Goal: Transaction & Acquisition: Register for event/course

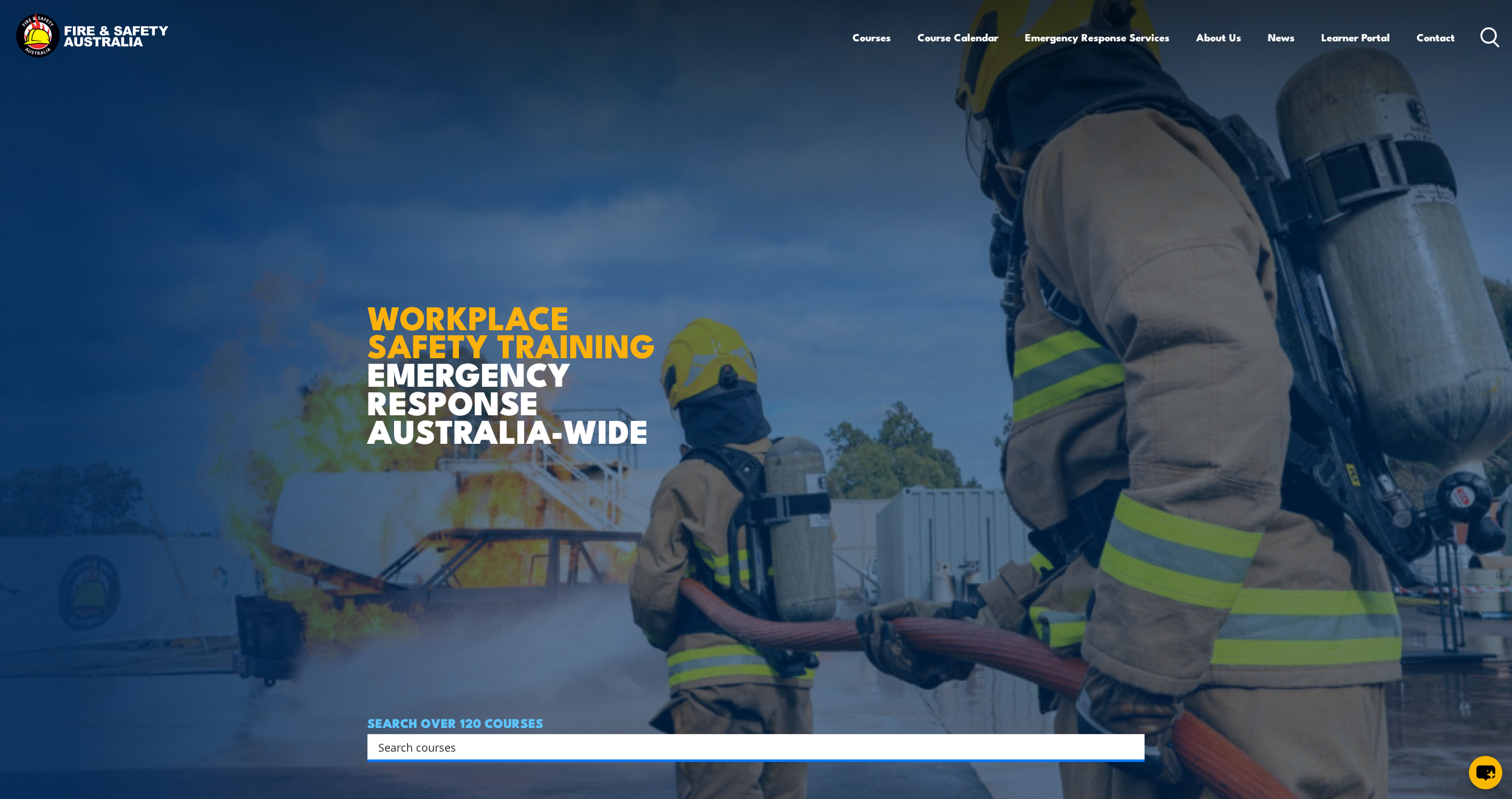
click at [1492, 33] on icon at bounding box center [1490, 38] width 19 height 20
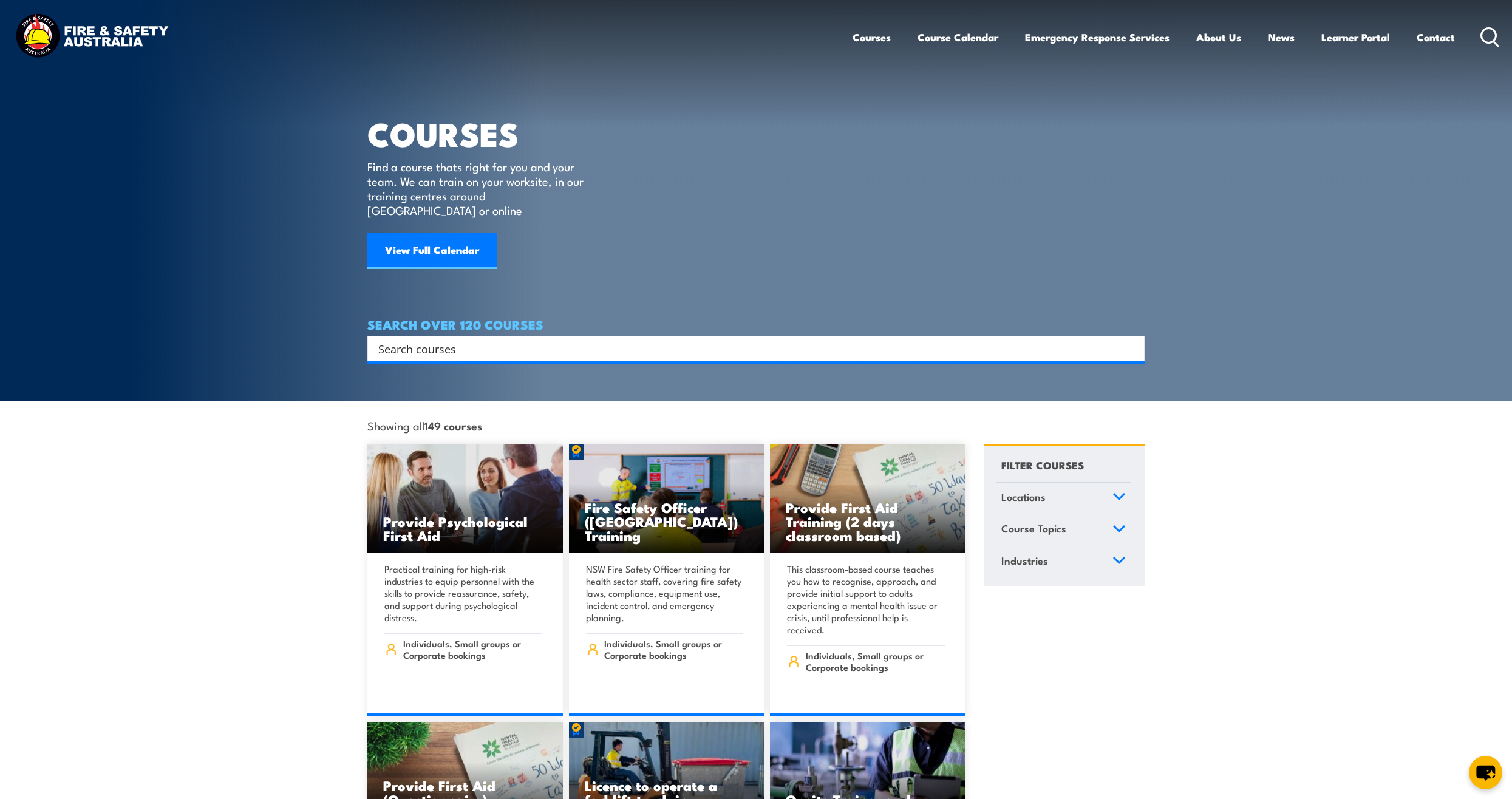
click at [543, 339] on input "Search input" at bounding box center [748, 348] width 740 height 18
type input "fire"
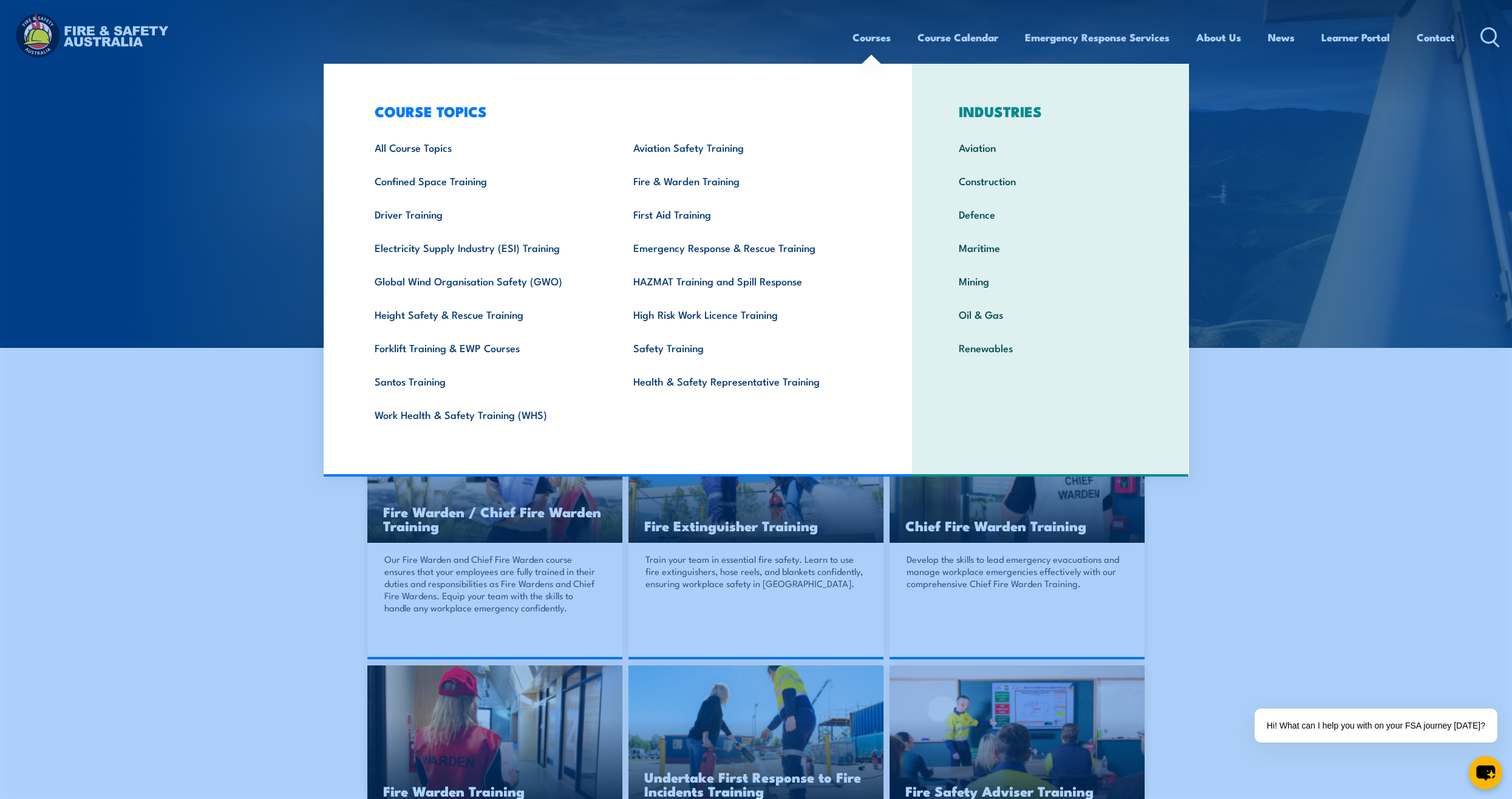
click at [871, 39] on link "Courses" at bounding box center [871, 38] width 38 height 32
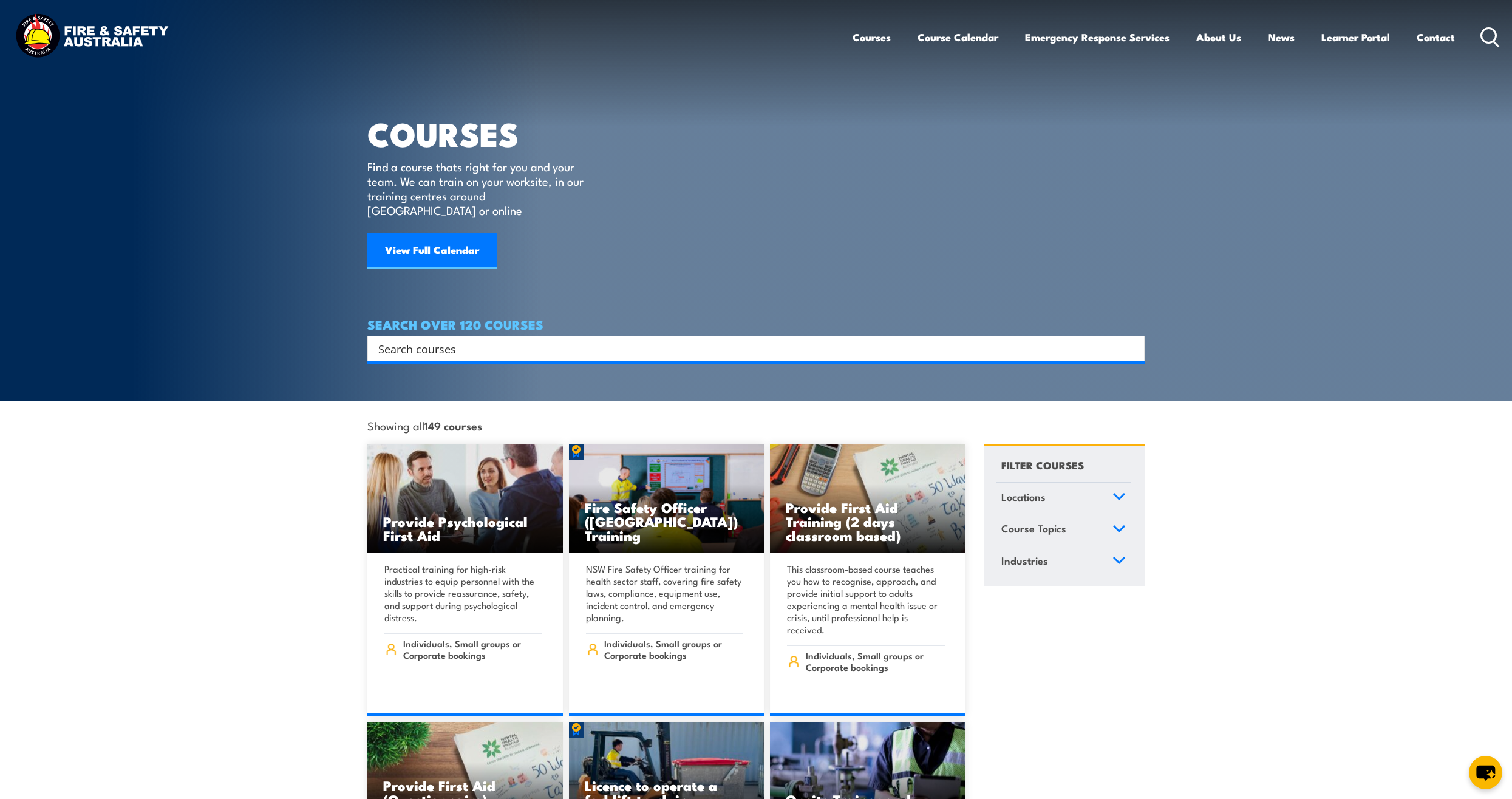
click at [770, 339] on input "Search input" at bounding box center [748, 348] width 740 height 18
type input "fire"
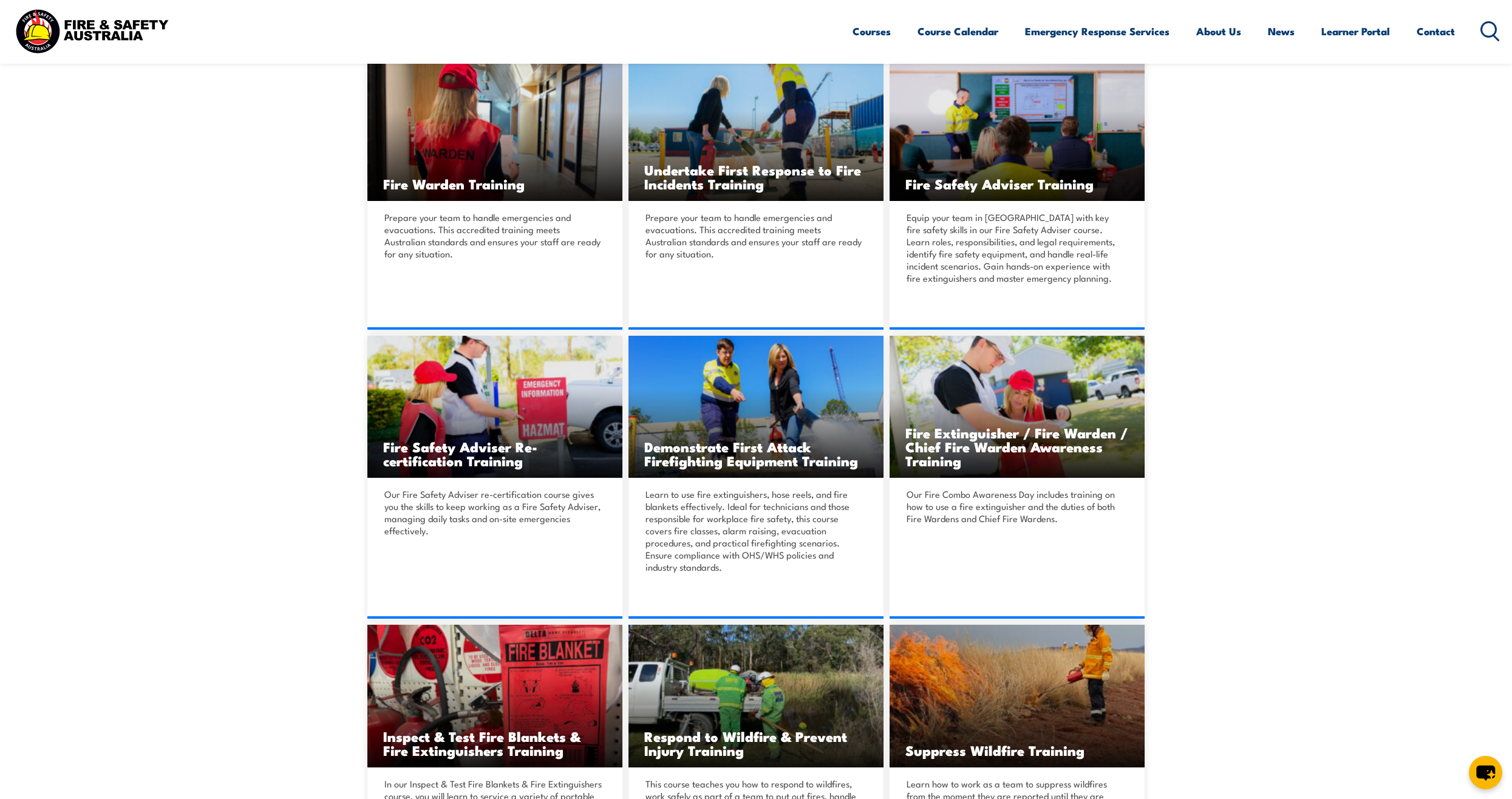
scroll to position [364, 0]
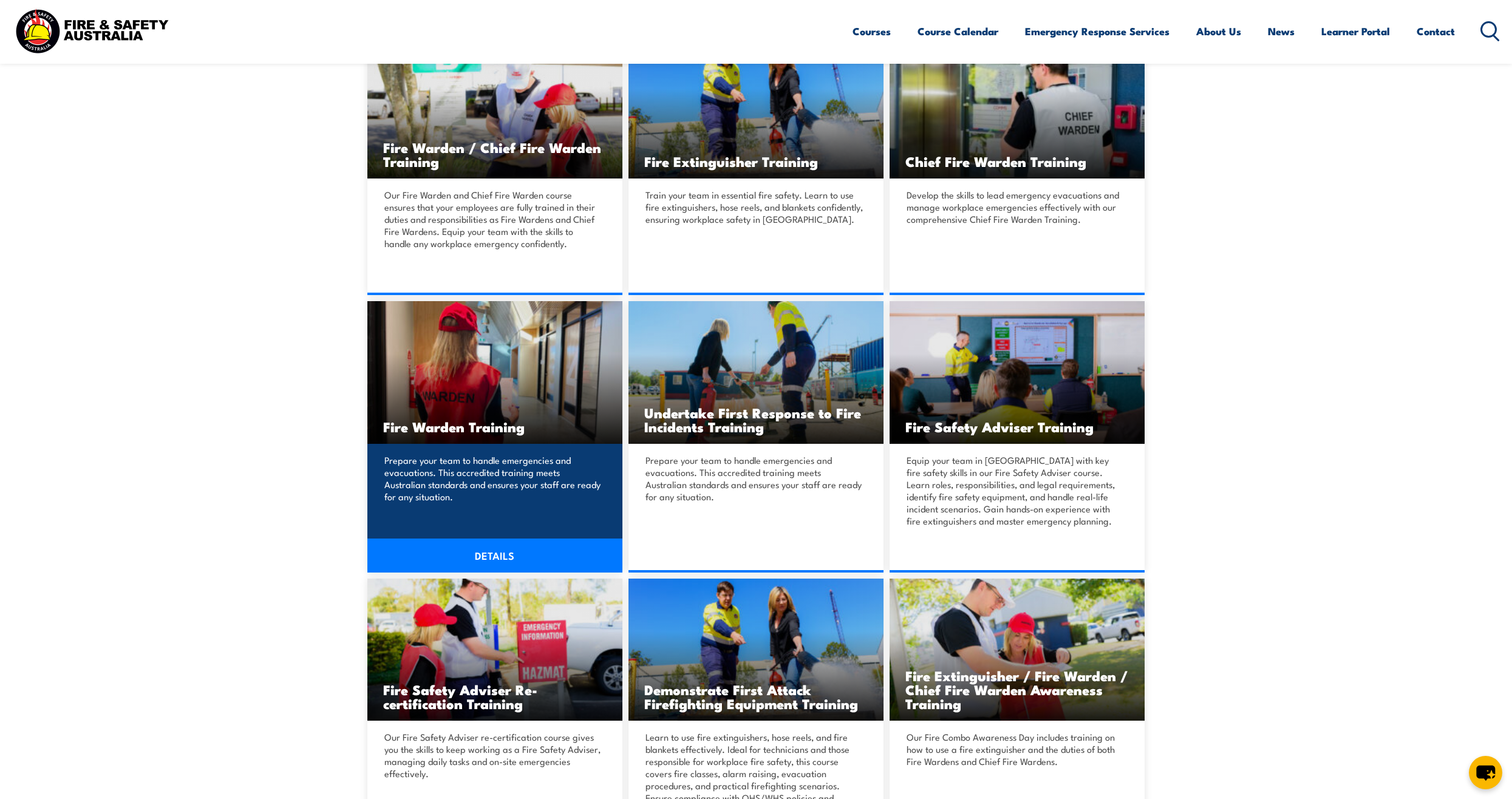
click at [468, 439] on img at bounding box center [495, 372] width 255 height 142
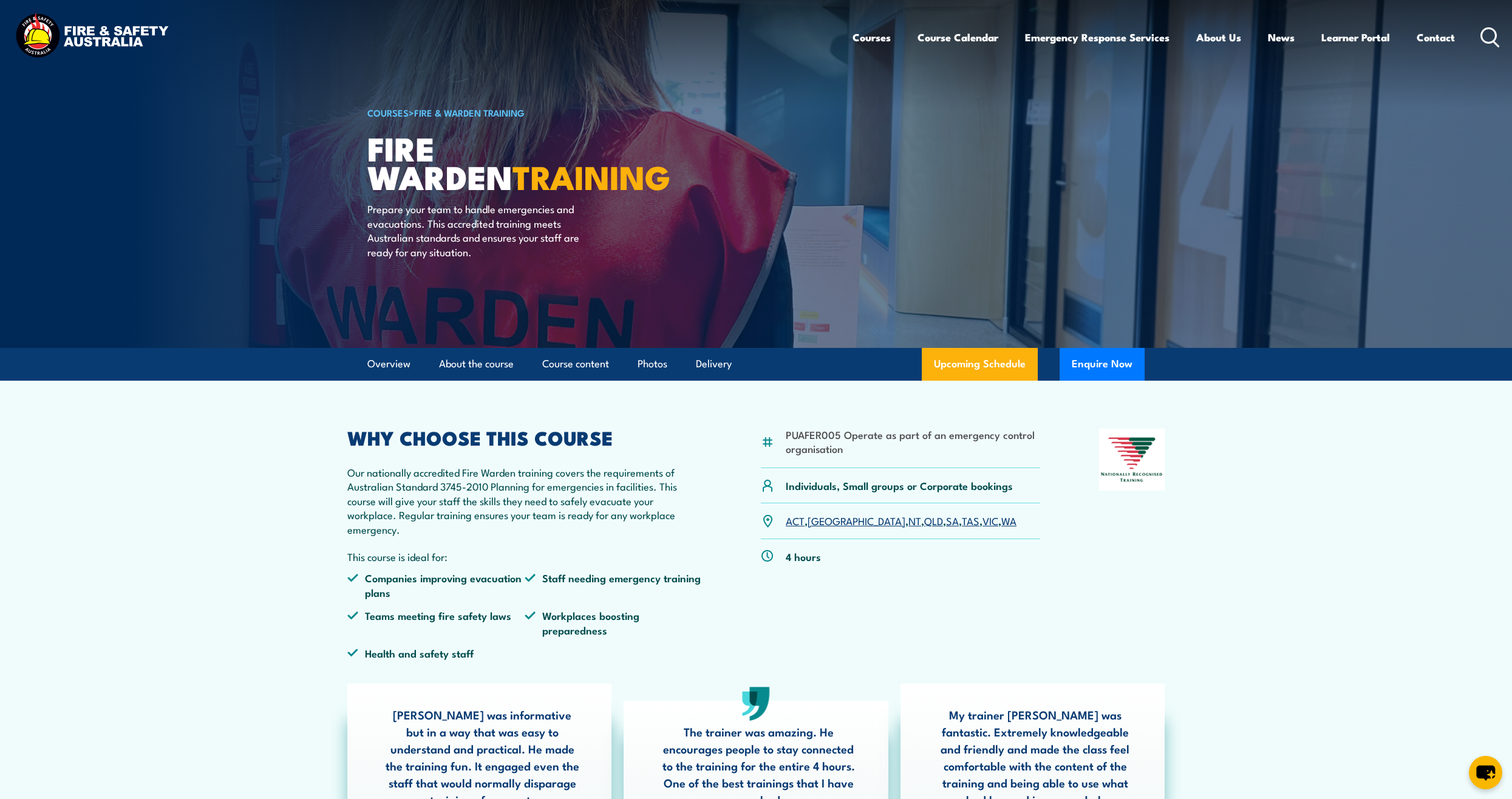
click at [825, 518] on link "NSW" at bounding box center [856, 520] width 97 height 15
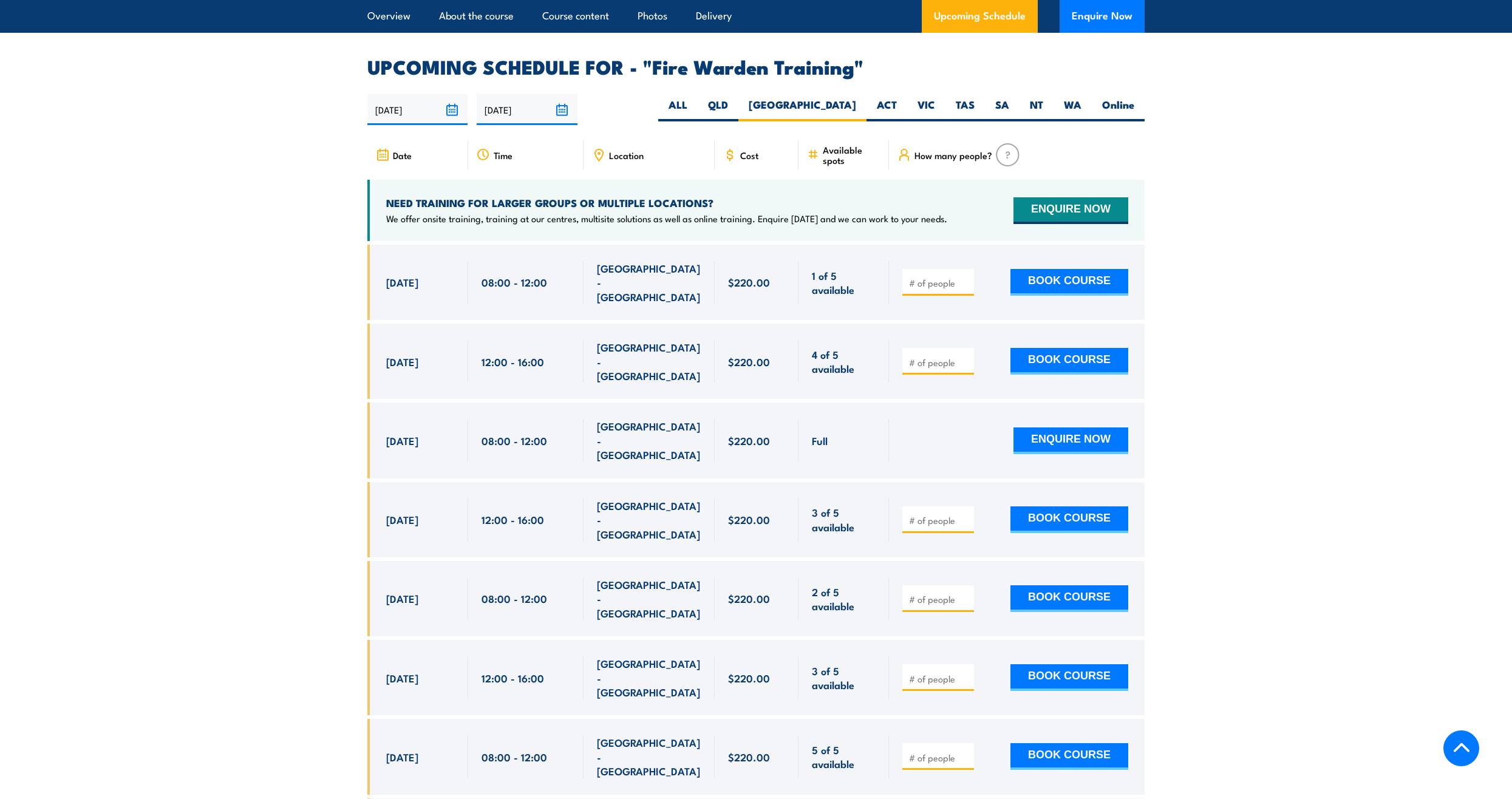
scroll to position [2257, 0]
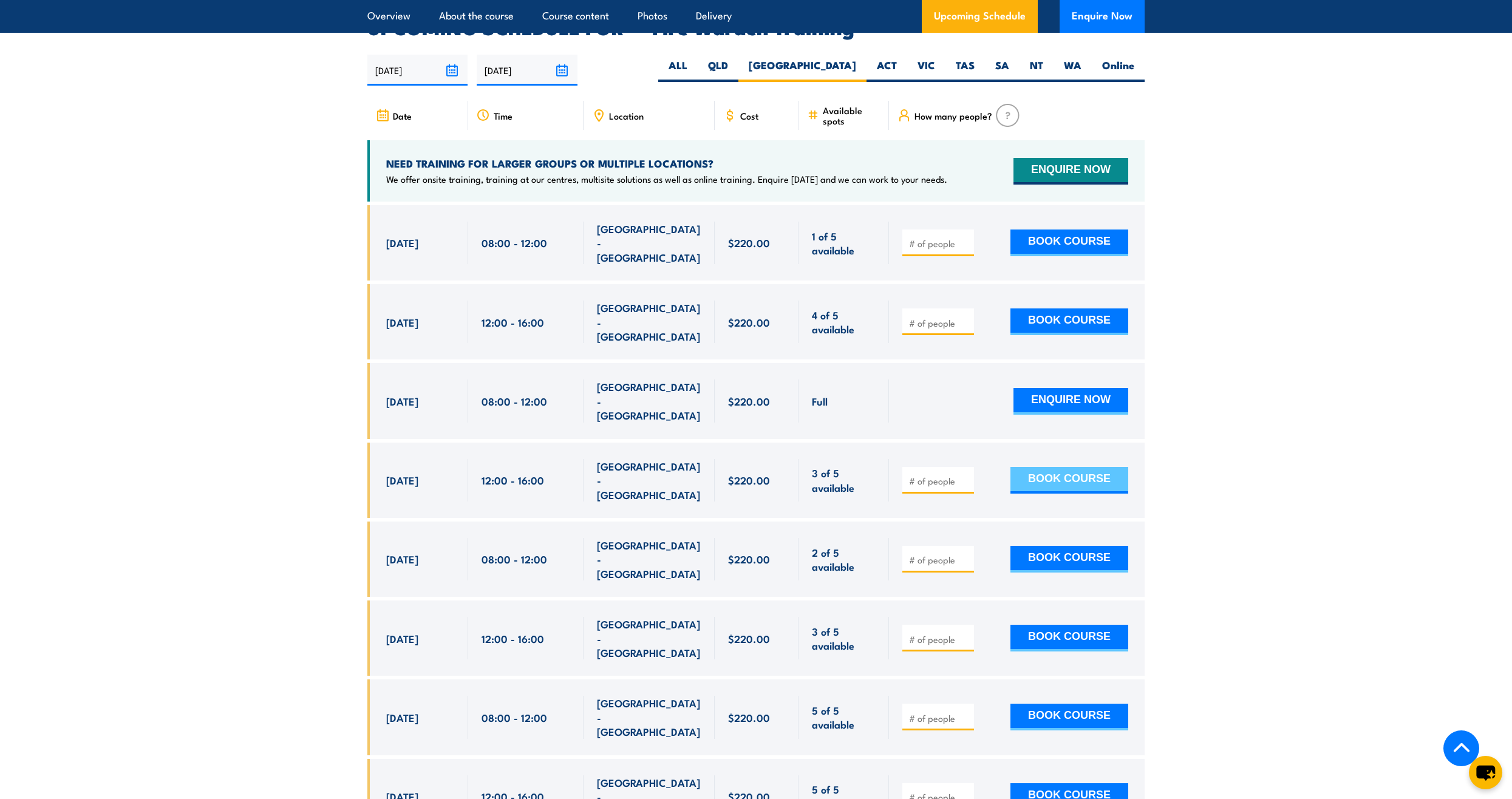
click at [1080, 467] on button "BOOK COURSE" at bounding box center [1069, 480] width 118 height 27
type input "1"
click at [965, 474] on input "1" at bounding box center [939, 480] width 61 height 12
click at [1043, 467] on button "BOOK COURSE" at bounding box center [1069, 480] width 118 height 27
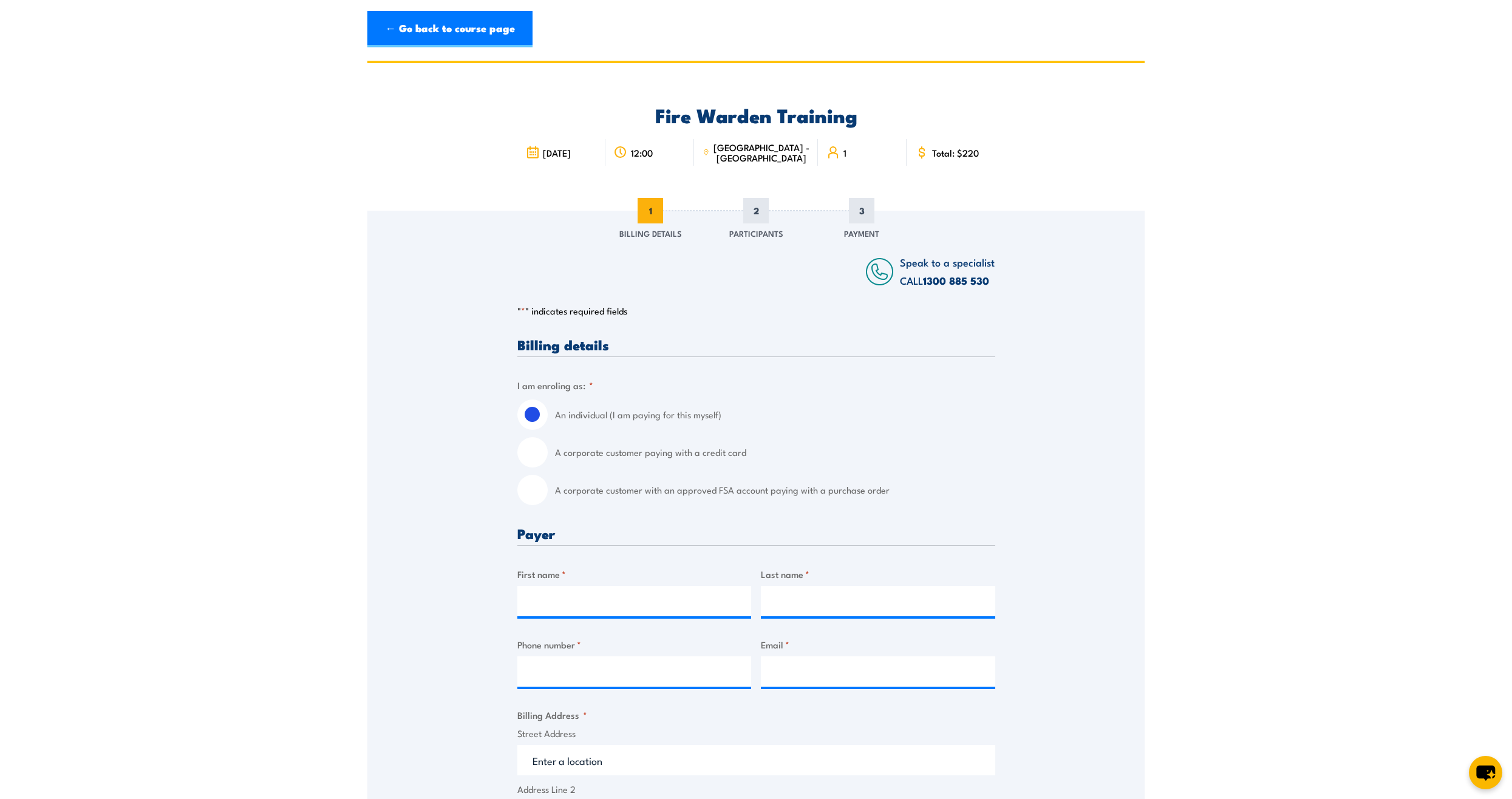
click at [532, 455] on input "A corporate customer paying with a credit card" at bounding box center [532, 452] width 30 height 30
radio input "true"
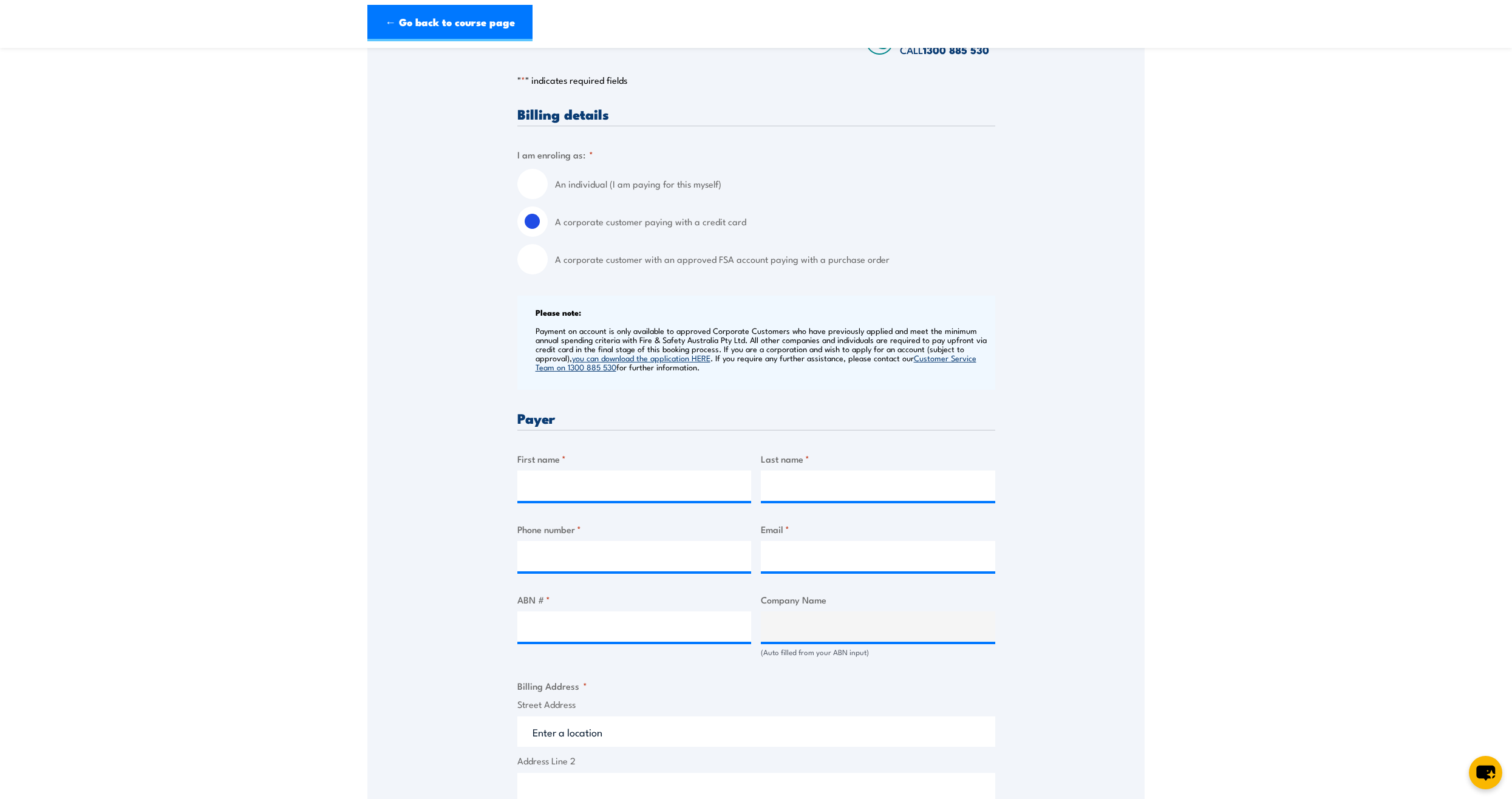
scroll to position [304, 0]
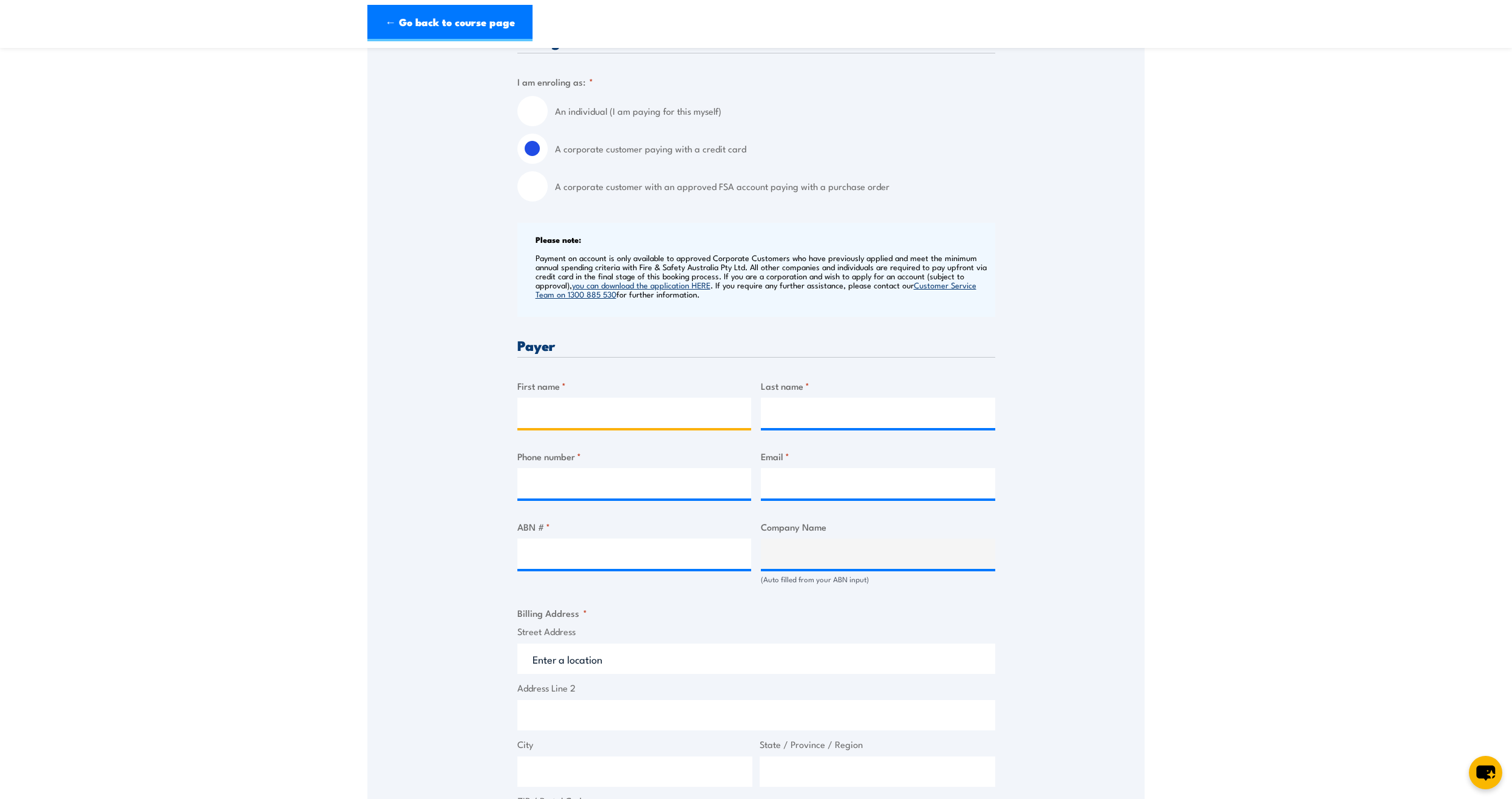
click at [557, 417] on input "First name *" at bounding box center [635, 413] width 235 height 30
type input "[PERSON_NAME]"
type input "0413158179"
type input "[EMAIL_ADDRESS][DOMAIN_NAME]"
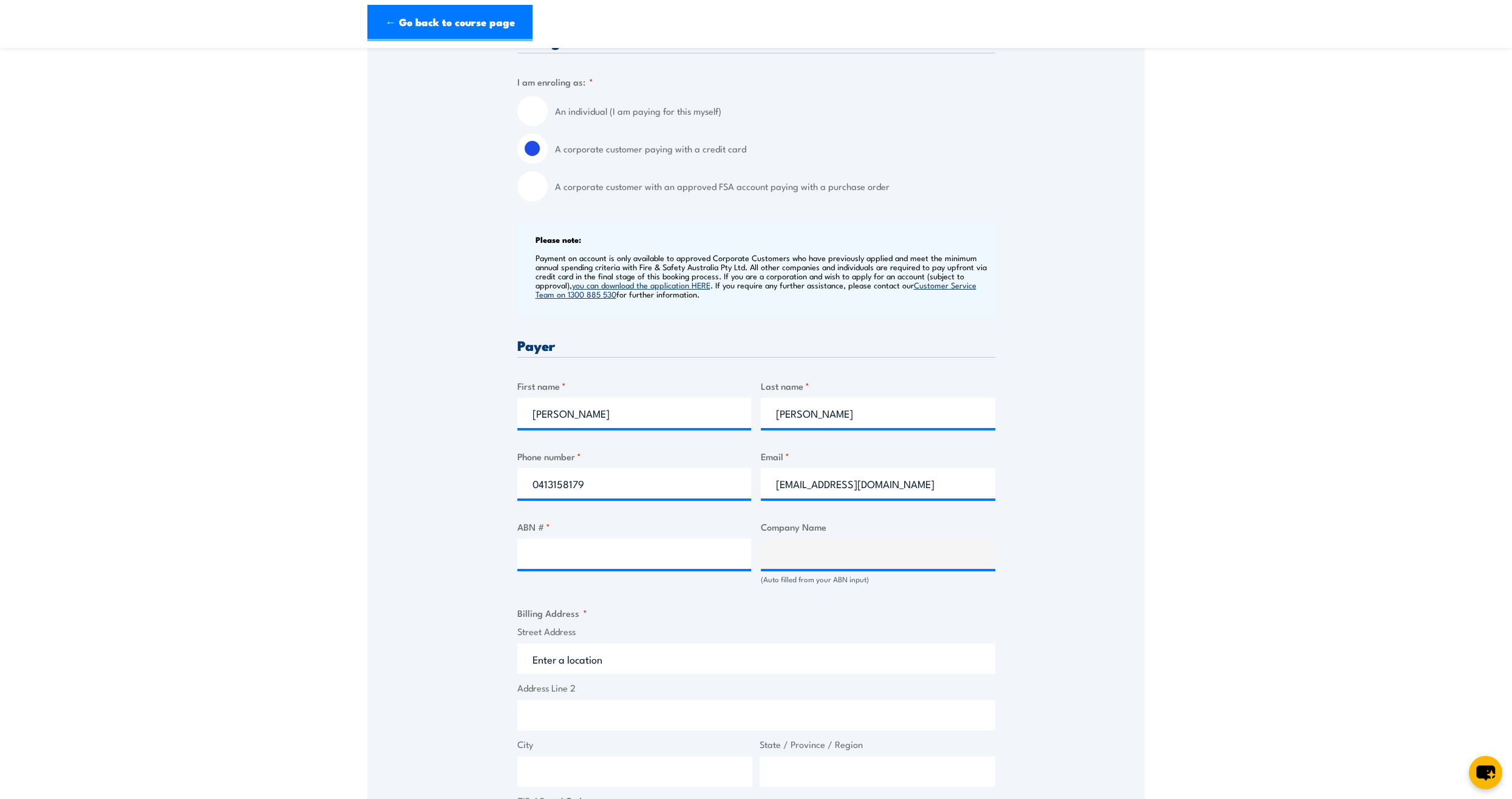
click at [1354, 274] on section "Fire Warden Training [DATE] 12:00 1 CALL" at bounding box center [756, 506] width 1512 height 1497
click at [1315, 550] on section "Fire Warden Training [DATE] 12:00 1 CALL" at bounding box center [756, 506] width 1512 height 1497
click at [1279, 460] on section "Fire Warden Training [DATE] 12:00 1 CALL" at bounding box center [756, 506] width 1512 height 1497
